Goal: Task Accomplishment & Management: Use online tool/utility

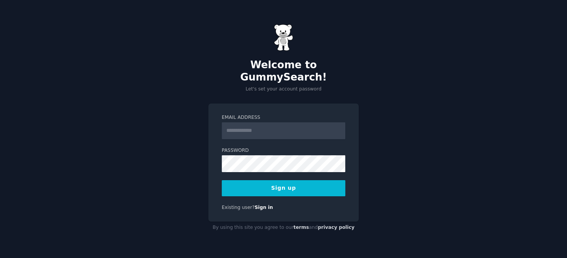
click at [275, 124] on input "Email Address" at bounding box center [284, 130] width 124 height 17
type input "**********"
click at [301, 182] on button "Sign up" at bounding box center [284, 188] width 124 height 16
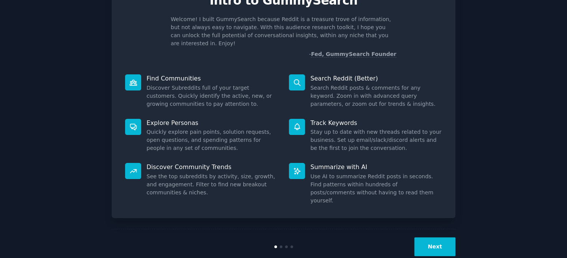
click at [434, 238] on button "Next" at bounding box center [434, 247] width 41 height 19
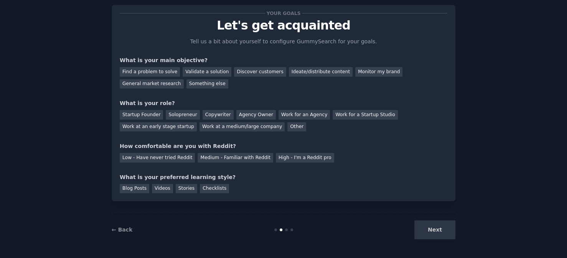
scroll to position [16, 0]
click at [157, 71] on div "Find a problem to solve" at bounding box center [150, 73] width 60 height 10
click at [137, 111] on div "Startup Founder" at bounding box center [141, 116] width 43 height 10
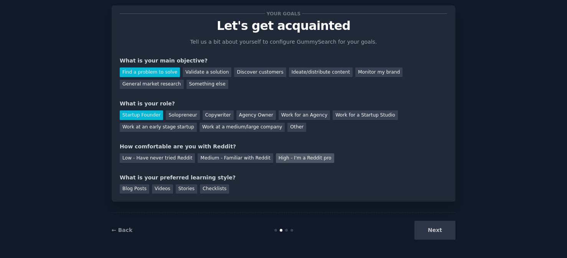
click at [276, 156] on div "High - I'm a Reddit pro" at bounding box center [305, 159] width 58 height 10
click at [231, 156] on div "Medium - Familiar with Reddit" at bounding box center [235, 159] width 75 height 10
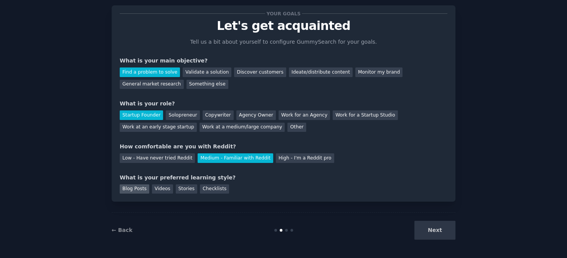
click at [130, 190] on div "Blog Posts" at bounding box center [135, 190] width 30 height 10
click at [417, 221] on button "Next" at bounding box center [434, 230] width 41 height 19
click at [422, 227] on div "Next" at bounding box center [398, 230] width 115 height 19
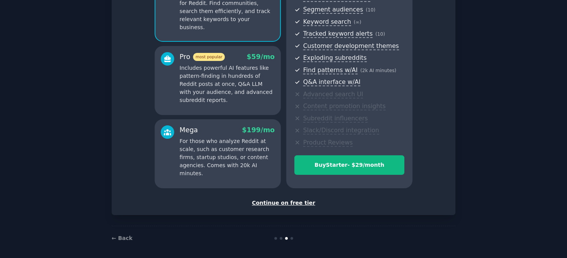
scroll to position [98, 0]
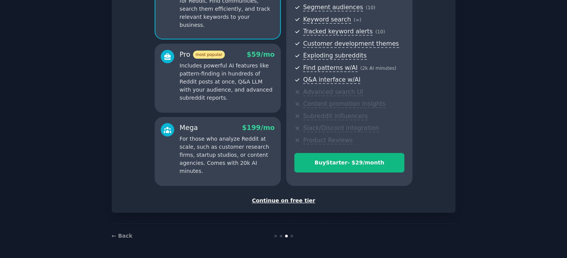
click at [277, 203] on div "Continue on free tier" at bounding box center [284, 201] width 328 height 8
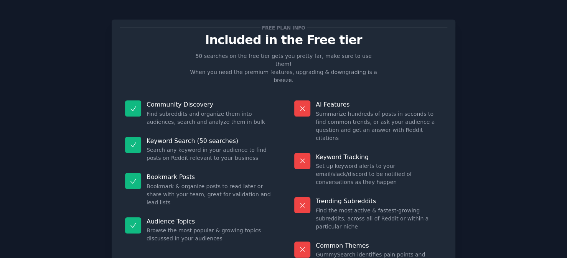
scroll to position [40, 0]
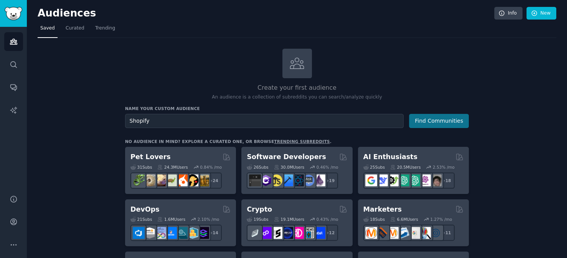
type input "Shopify"
click at [442, 116] on button "Find Communities" at bounding box center [439, 121] width 60 height 14
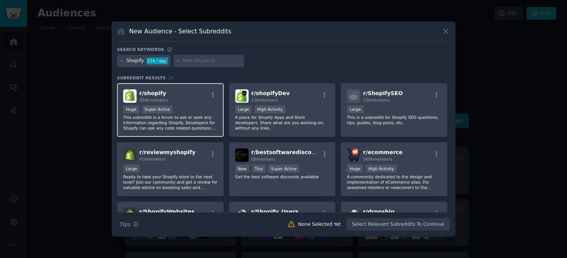
click at [168, 91] on div "r/ shopify 304k members" at bounding box center [170, 95] width 94 height 13
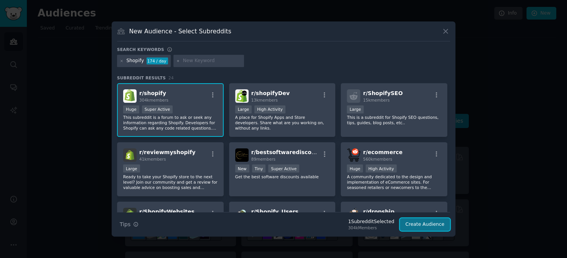
click at [426, 224] on button "Create Audience" at bounding box center [425, 224] width 51 height 13
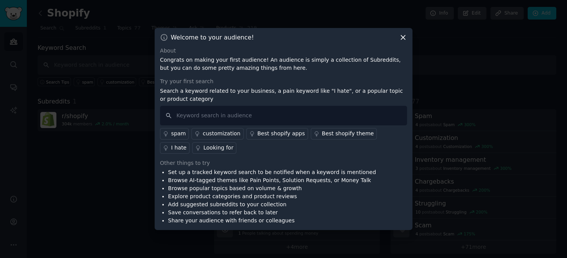
click at [203, 151] on div "Looking for" at bounding box center [218, 148] width 30 height 8
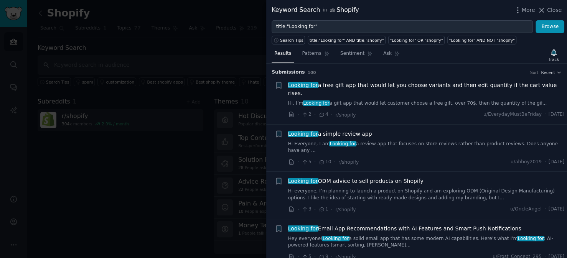
click at [374, 141] on link "Hi Everyone, I am Looking for a review app that focuses on store reviews rather…" at bounding box center [426, 147] width 277 height 13
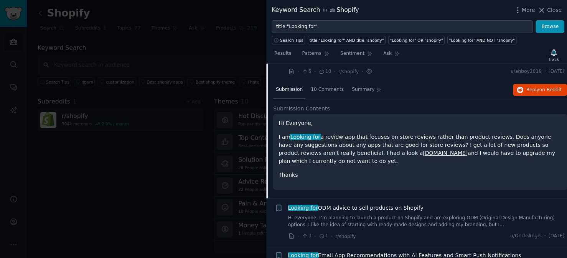
scroll to position [52, 0]
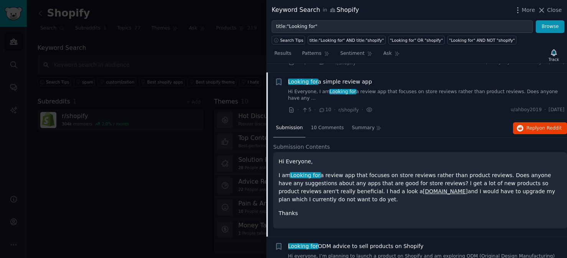
click at [344, 172] on p "I am Looking for a review app that focuses on store reviews rather than product…" at bounding box center [420, 188] width 283 height 32
click at [320, 119] on div "10 Comments" at bounding box center [327, 128] width 38 height 18
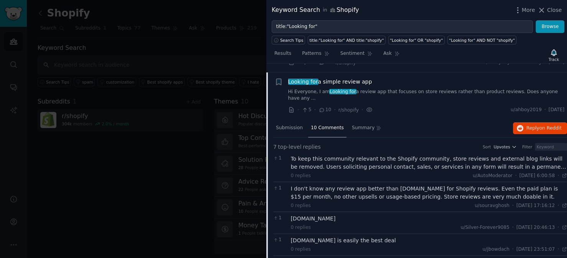
scroll to position [0, 0]
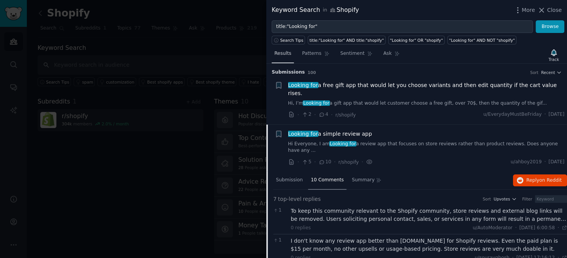
click at [279, 54] on span "Results" at bounding box center [282, 53] width 17 height 7
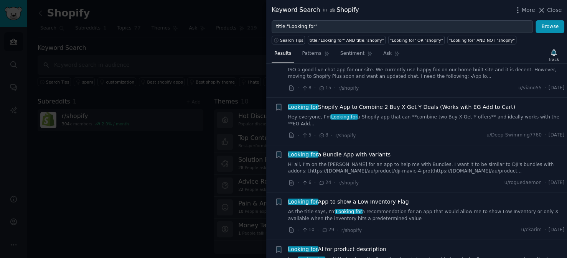
scroll to position [537, 0]
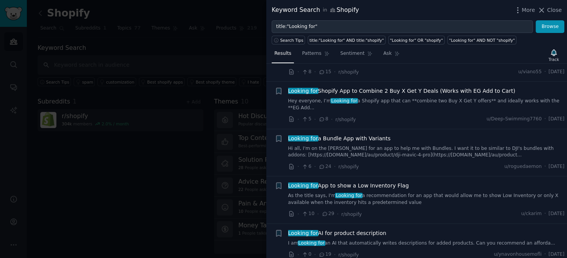
click at [382, 182] on span "Looking for App to show a Low Inventory Flag" at bounding box center [348, 186] width 121 height 8
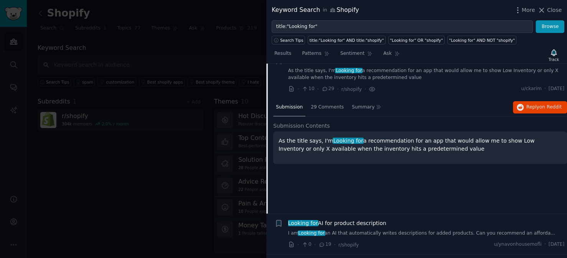
scroll to position [627, 0]
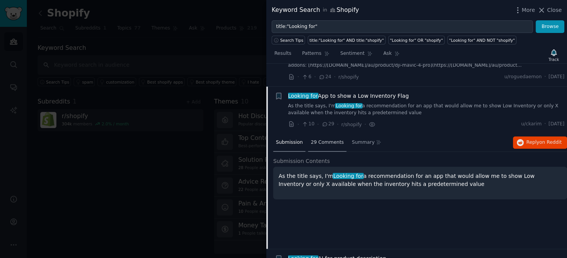
click at [320, 139] on span "29 Comments" at bounding box center [327, 142] width 33 height 7
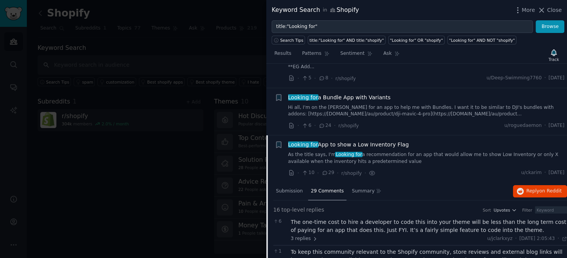
scroll to position [589, 0]
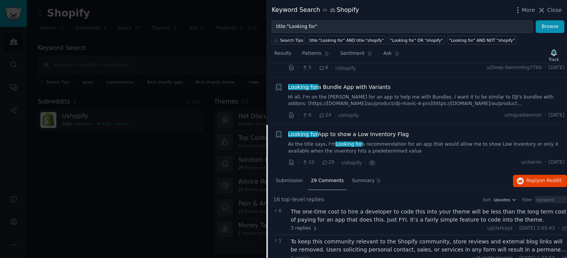
click at [316, 130] on span "Looking for App to show a Low Inventory Flag" at bounding box center [348, 134] width 121 height 8
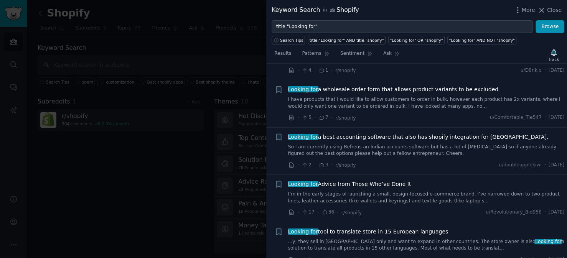
scroll to position [896, 0]
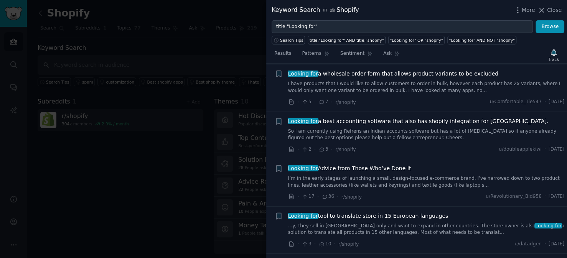
click at [232, 84] on div at bounding box center [283, 129] width 567 height 258
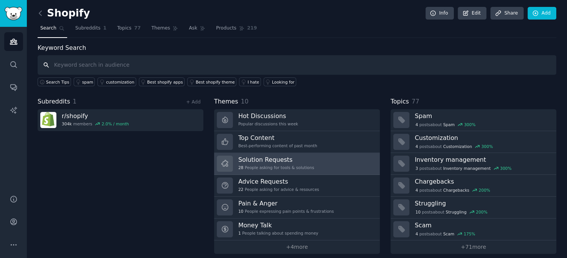
scroll to position [5, 0]
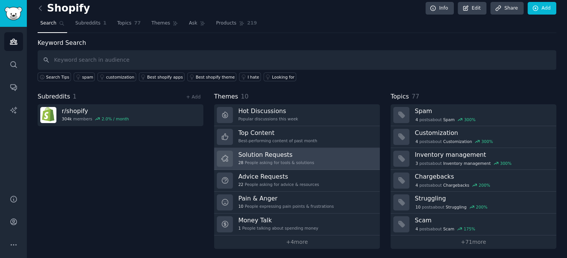
click at [294, 157] on h3 "Solution Requests" at bounding box center [276, 155] width 76 height 8
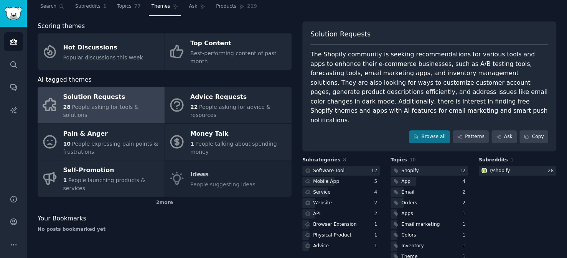
scroll to position [38, 0]
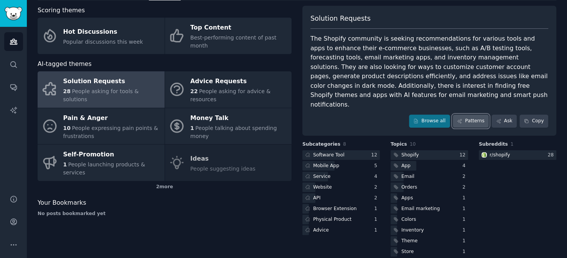
click at [474, 115] on link "Patterns" at bounding box center [471, 121] width 36 height 13
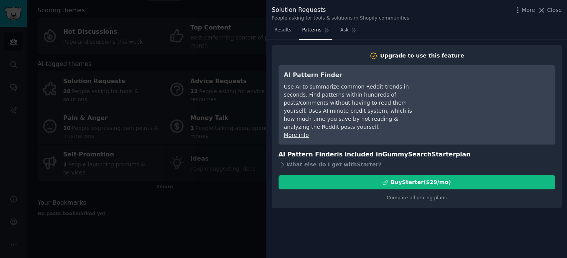
click at [227, 76] on div at bounding box center [283, 129] width 567 height 258
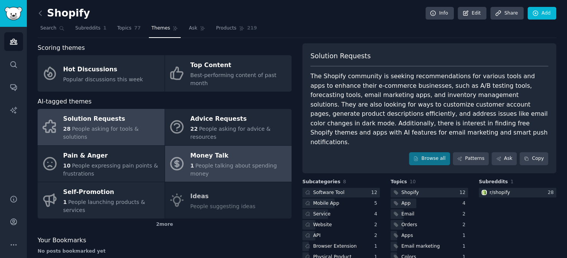
click at [219, 150] on div "Money Talk" at bounding box center [238, 156] width 97 height 12
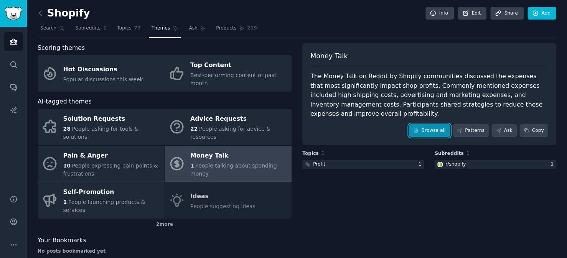
click at [435, 124] on link "Browse all" at bounding box center [429, 130] width 41 height 13
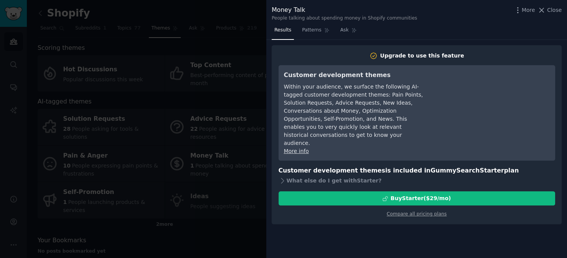
click at [248, 131] on div at bounding box center [283, 129] width 567 height 258
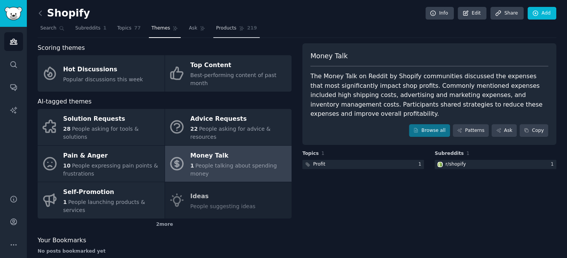
click at [216, 25] on span "Products" at bounding box center [226, 28] width 20 height 7
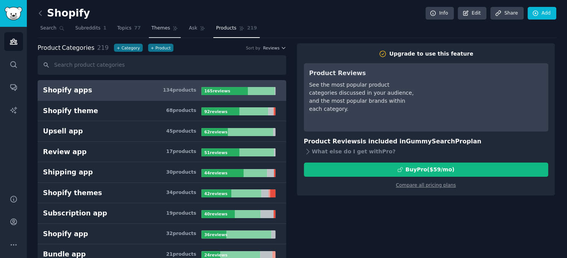
click at [152, 29] on span "Themes" at bounding box center [161, 28] width 19 height 7
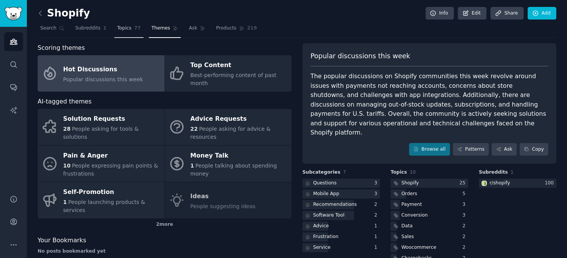
click at [125, 25] on span "Topics" at bounding box center [124, 28] width 14 height 7
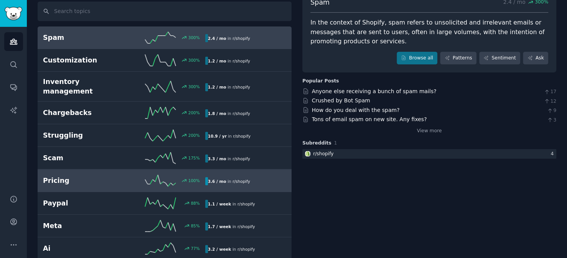
scroll to position [38, 0]
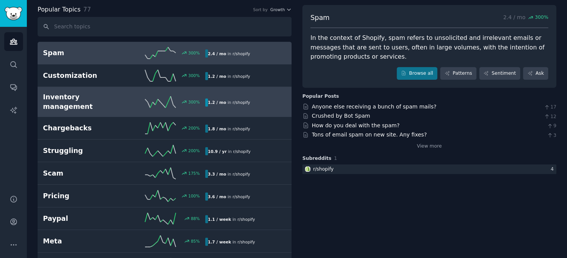
click at [134, 96] on div "300 %" at bounding box center [164, 102] width 81 height 12
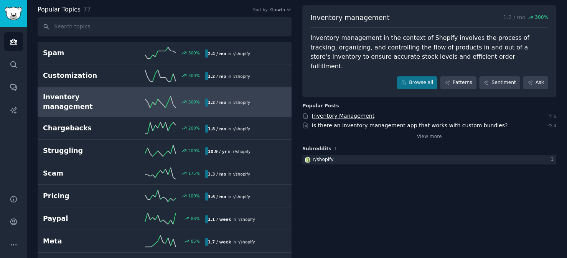
click at [345, 113] on link "Inventory Management" at bounding box center [343, 116] width 63 height 6
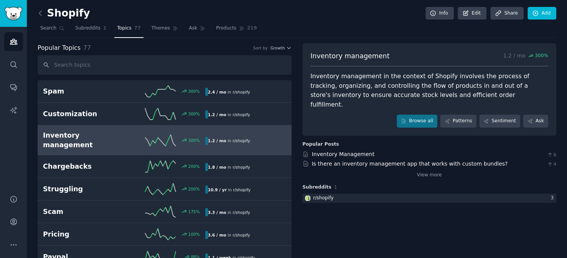
click at [165, 48] on div "Popular Topics 77 Sort by Growth" at bounding box center [165, 48] width 254 height 10
click at [38, 11] on icon at bounding box center [40, 13] width 8 height 8
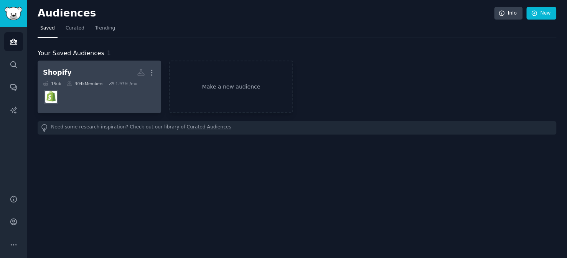
click at [102, 75] on h2 "Shopify More" at bounding box center [99, 72] width 113 height 13
